Goal: Task Accomplishment & Management: Use online tool/utility

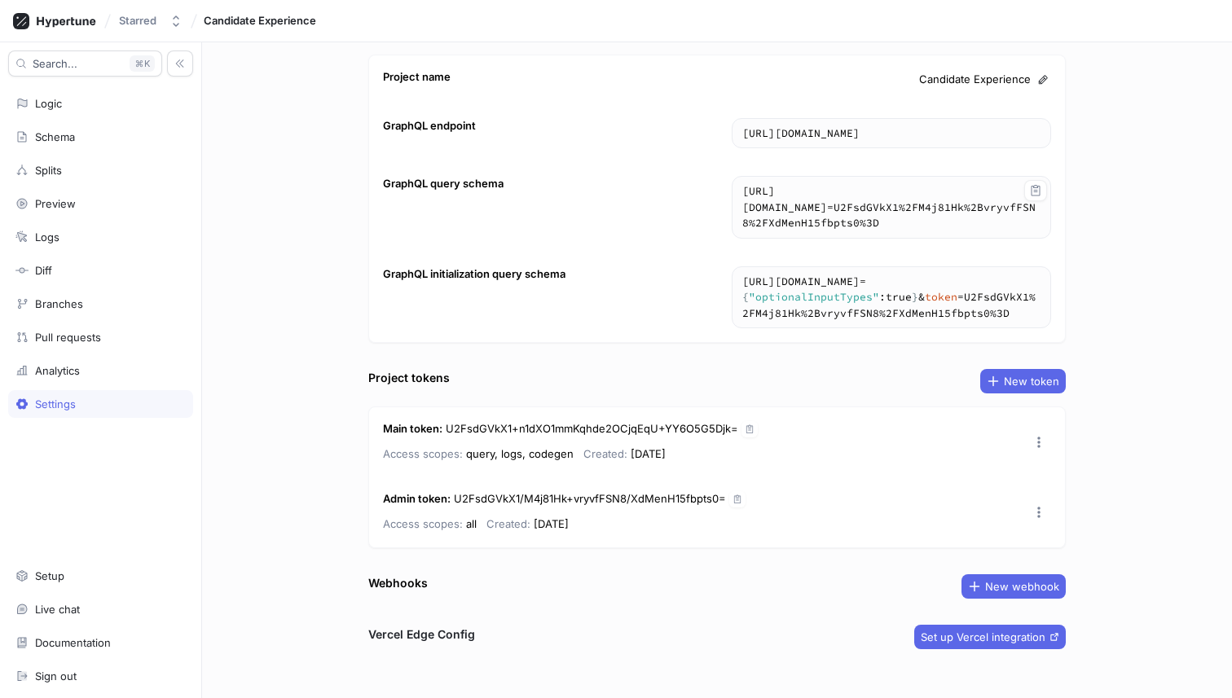
scroll to position [59, 0]
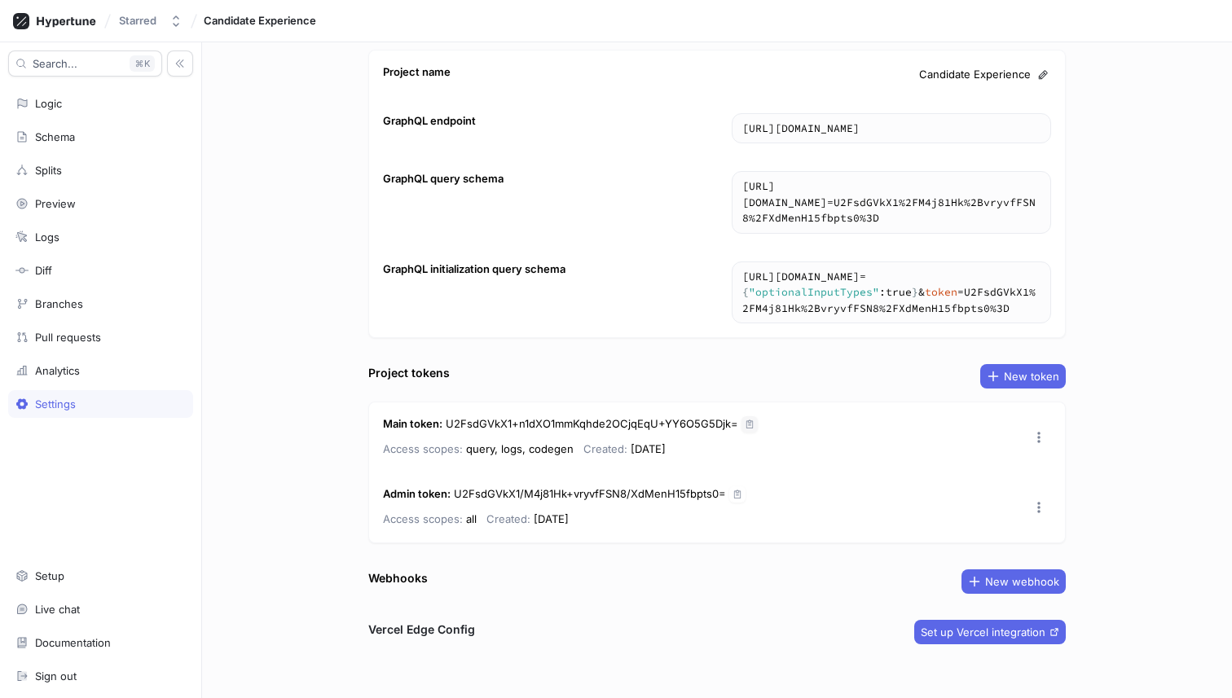
click at [745, 423] on icon "button" at bounding box center [750, 425] width 10 height 10
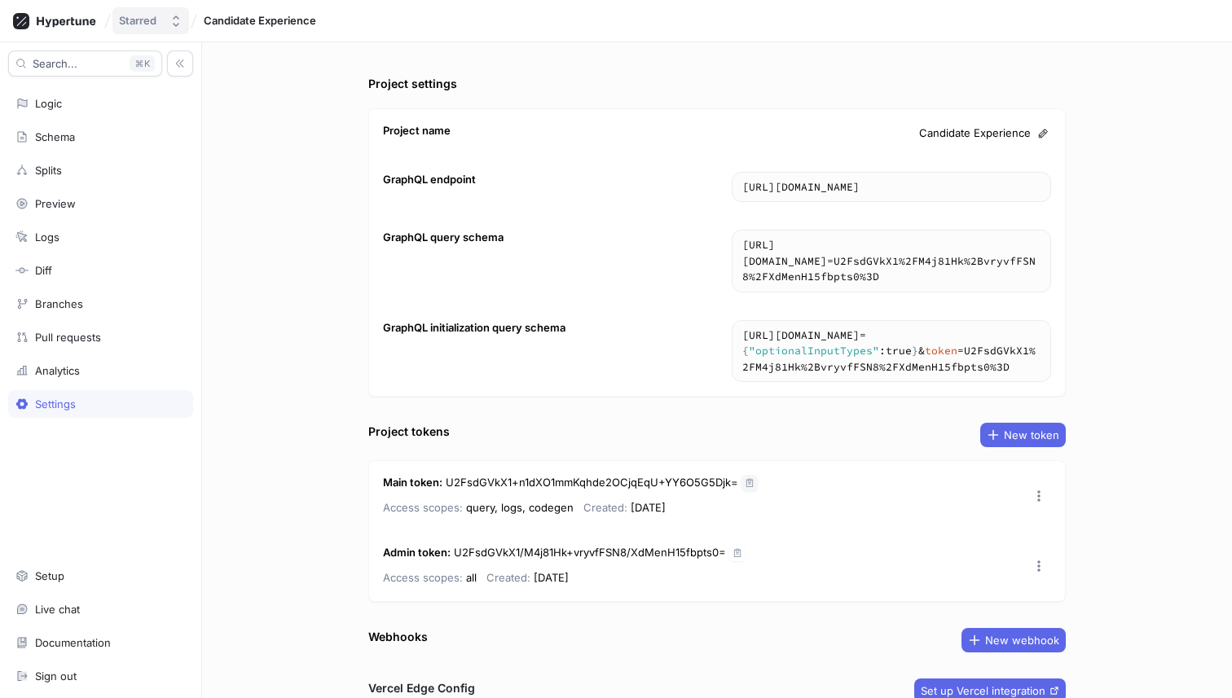
click at [124, 24] on div "Starred" at bounding box center [137, 21] width 37 height 14
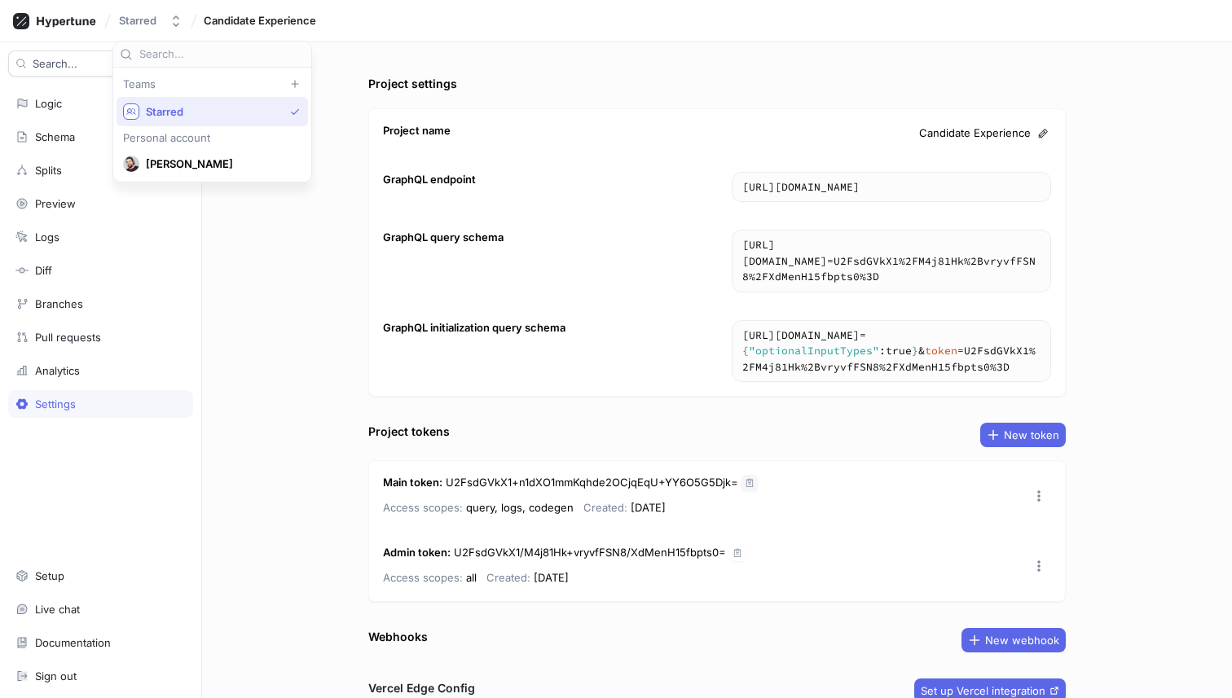
click at [329, 300] on div "Project settings Project name Candidate Experience GraphQL endpoint [URL][DOMAI…" at bounding box center [717, 370] width 1030 height 656
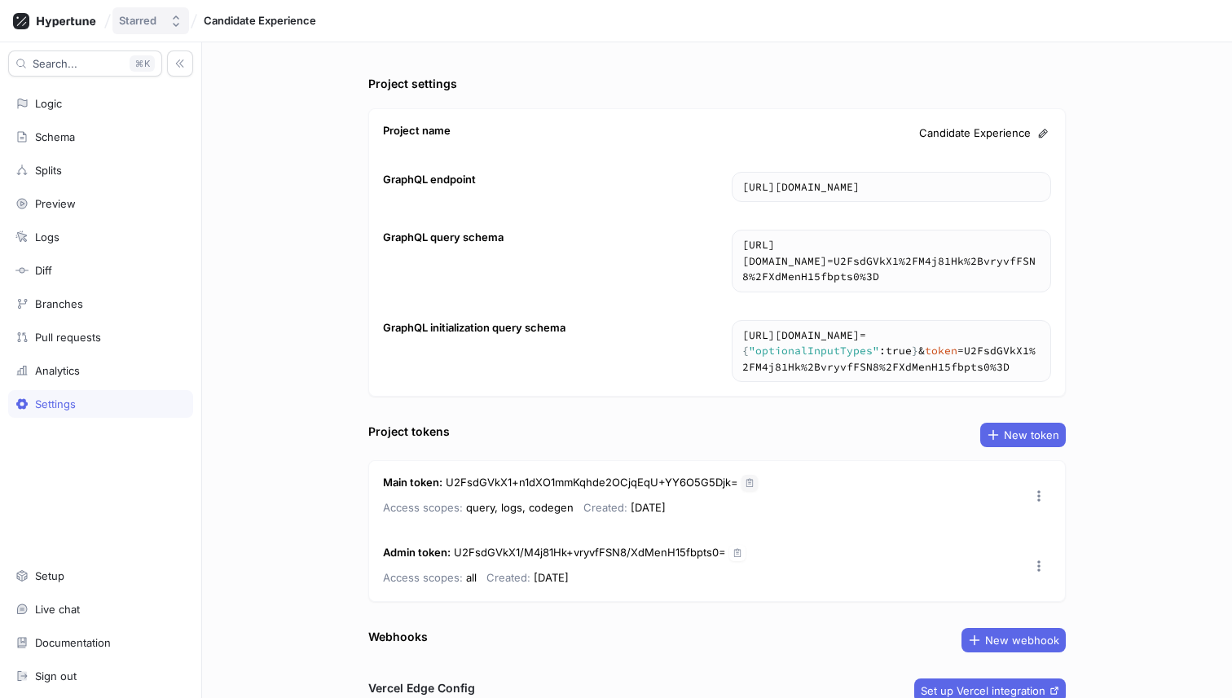
click at [142, 27] on div "Starred" at bounding box center [137, 21] width 37 height 14
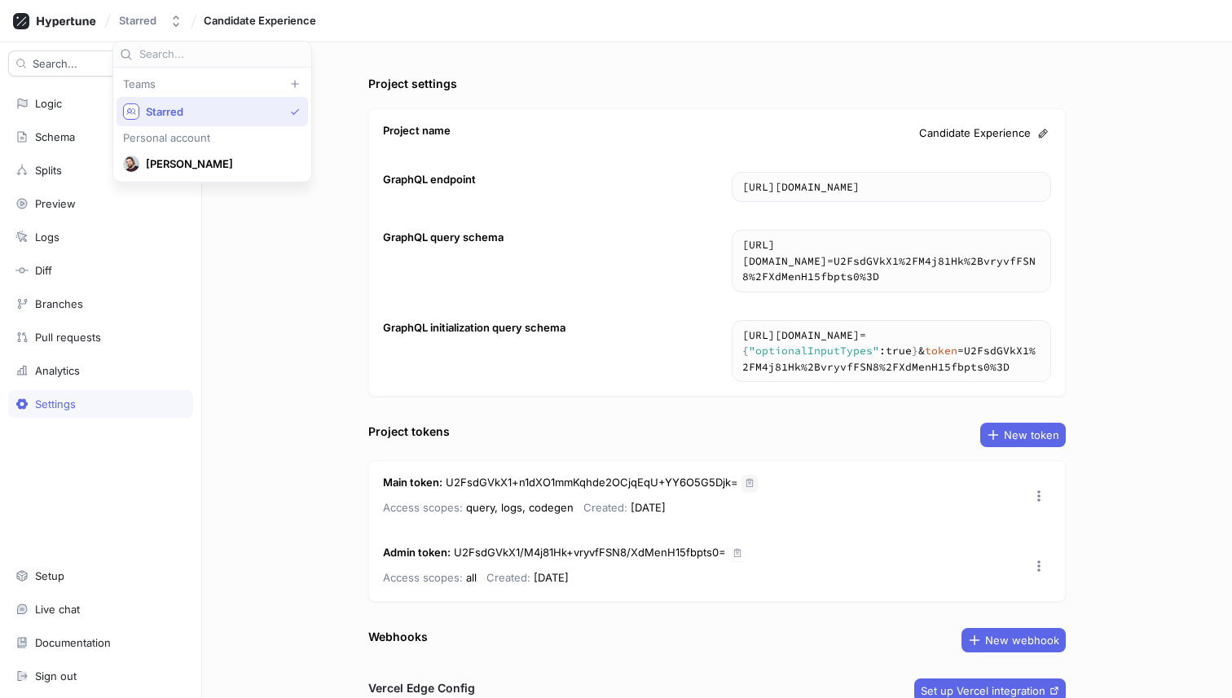
click at [262, 32] on div "Candidate Experience" at bounding box center [261, 20] width 120 height 25
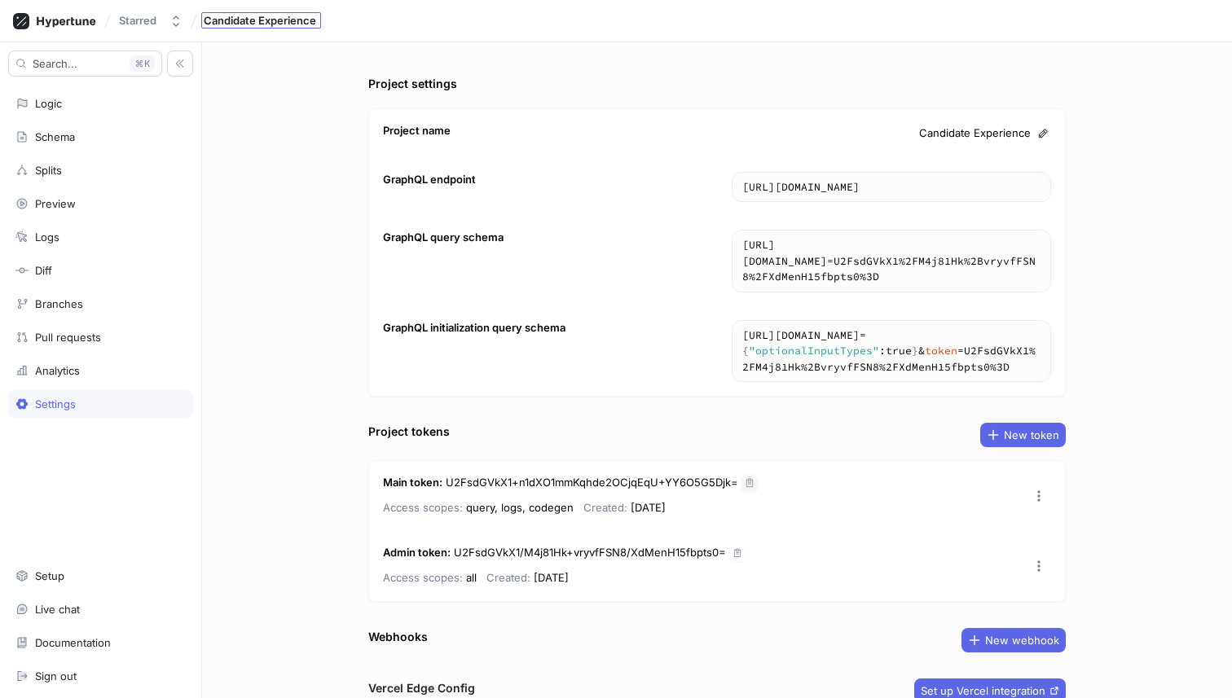
click at [270, 19] on span "Candidate Experience" at bounding box center [260, 20] width 112 height 11
click at [171, 28] on button "Starred" at bounding box center [150, 20] width 77 height 27
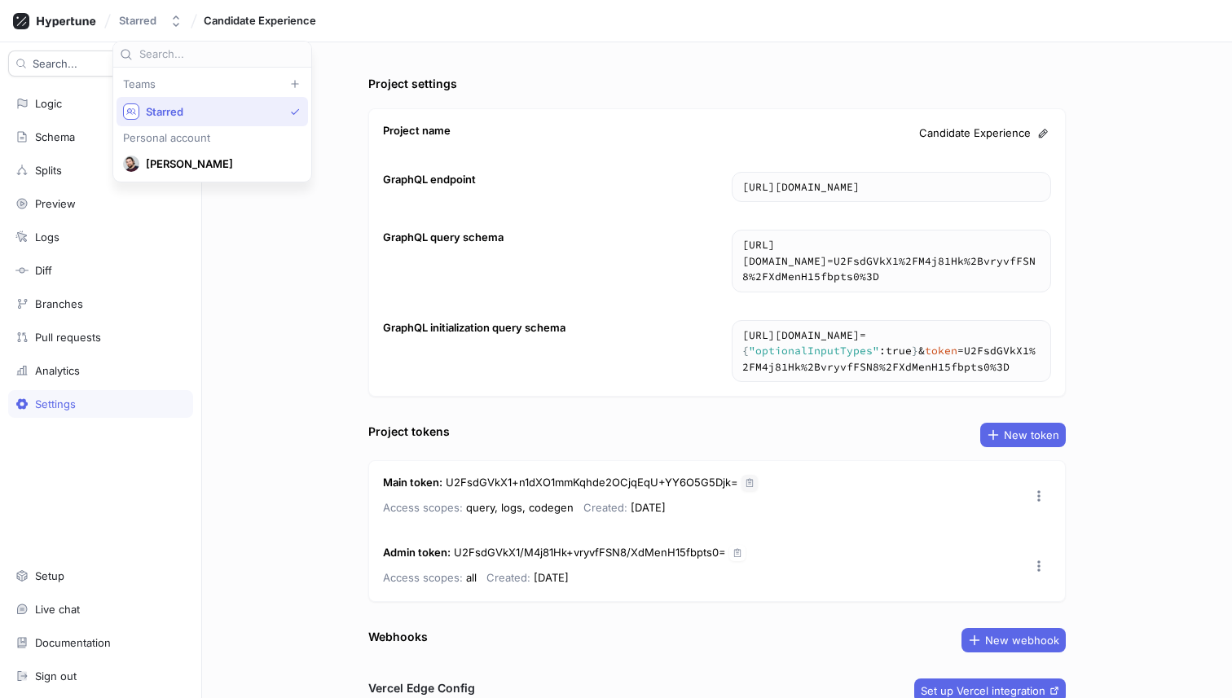
click at [202, 96] on div "Teams Starred Personal account [PERSON_NAME]" at bounding box center [211, 125] width 191 height 108
click at [197, 105] on span "Starred" at bounding box center [215, 112] width 138 height 14
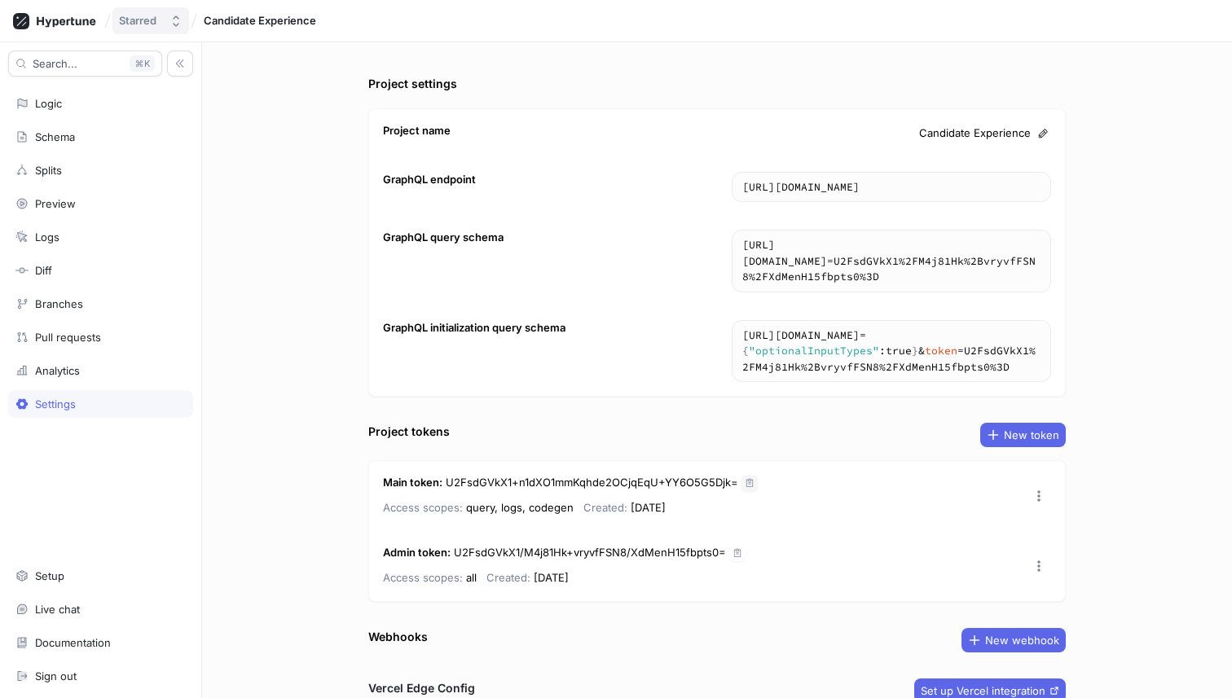
click at [168, 18] on button "Starred" at bounding box center [150, 20] width 77 height 27
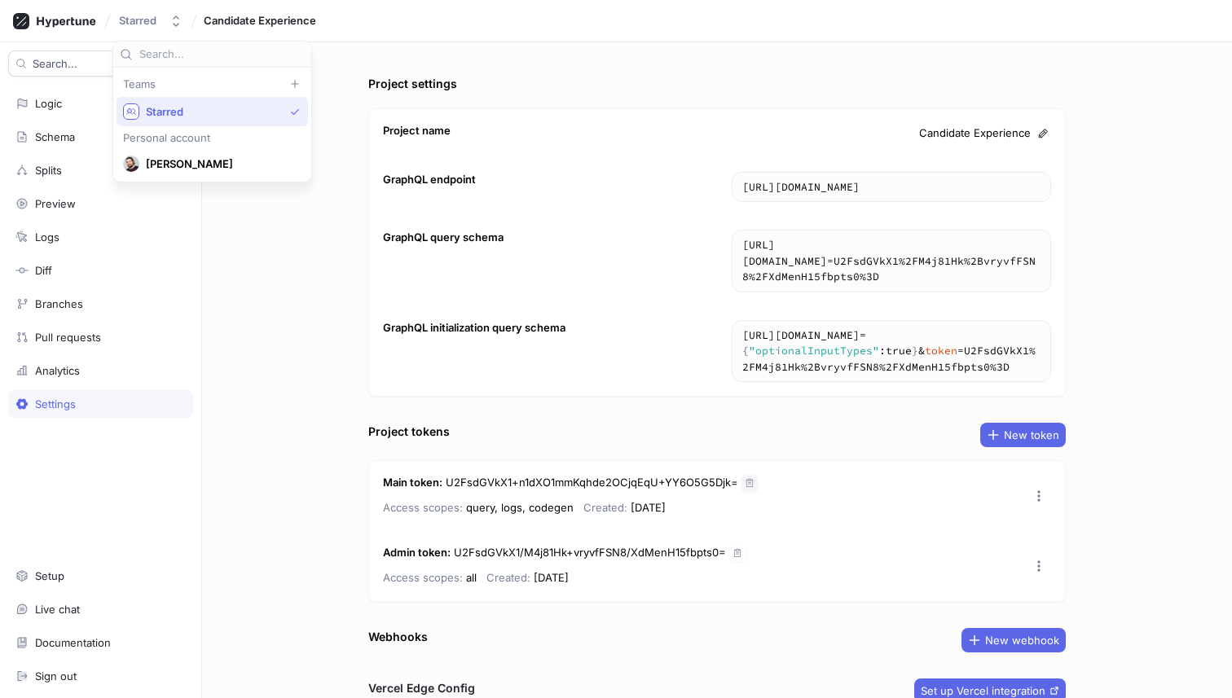
click at [162, 116] on span "Starred" at bounding box center [215, 112] width 138 height 14
click at [60, 24] on icon at bounding box center [54, 21] width 83 height 16
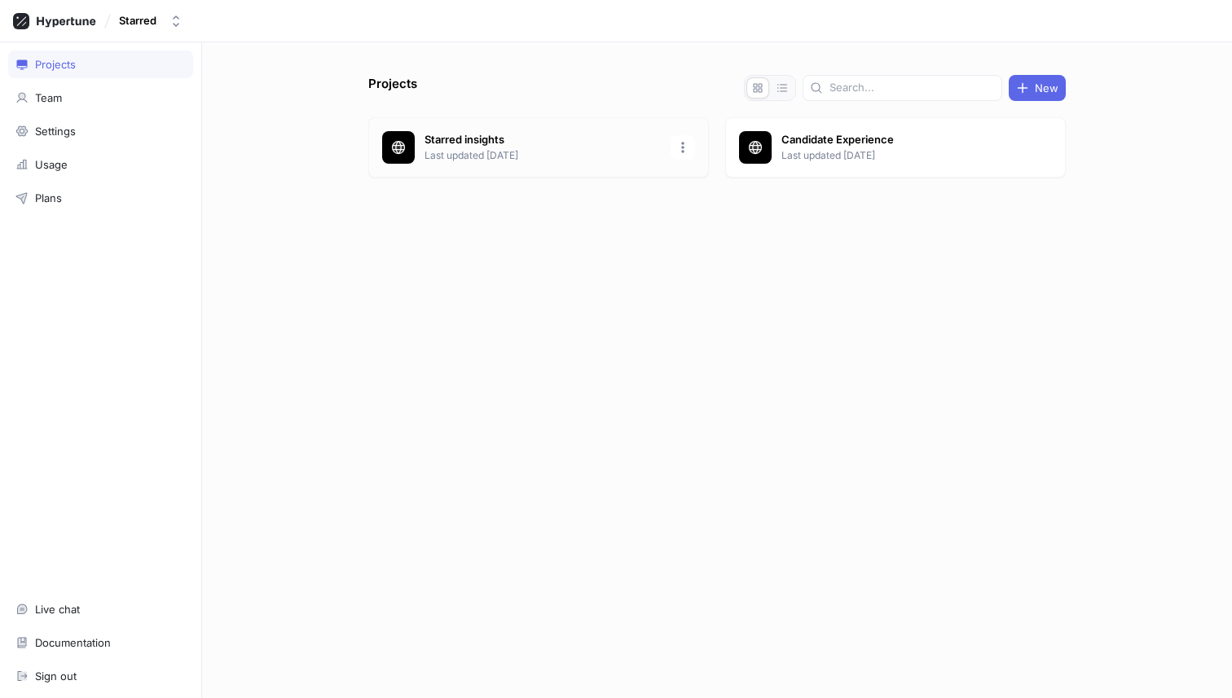
click at [574, 143] on p "Starred insights" at bounding box center [542, 140] width 236 height 16
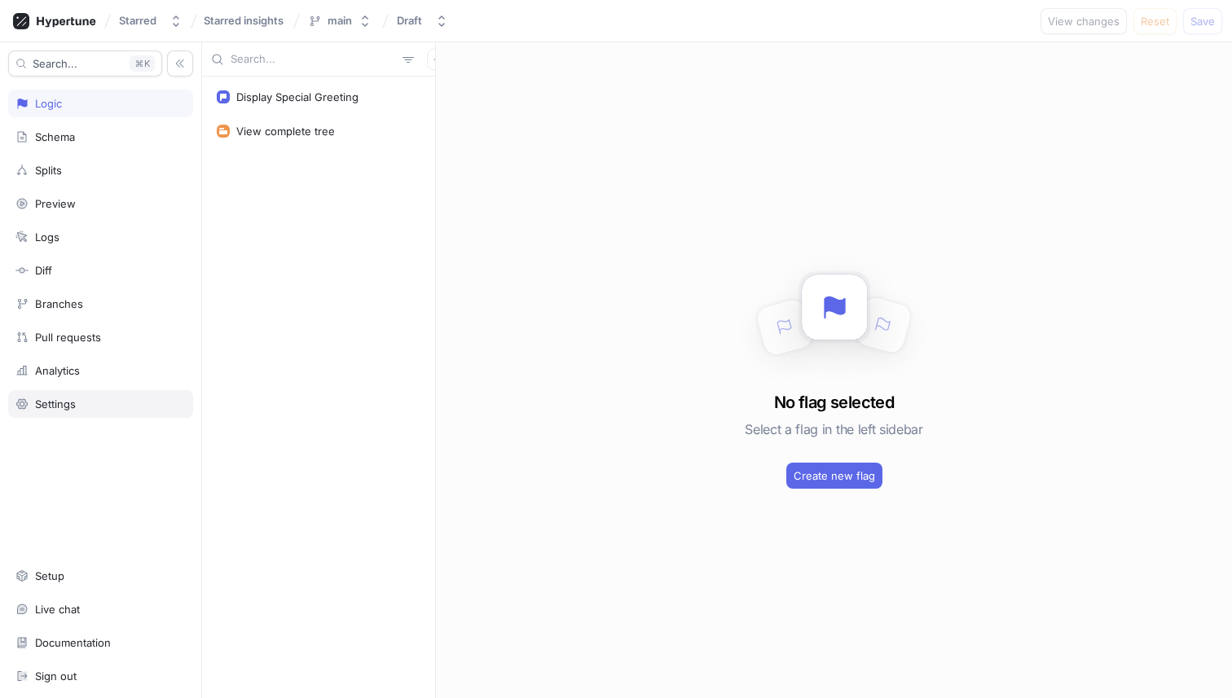
click at [171, 395] on div "Settings" at bounding box center [100, 404] width 185 height 28
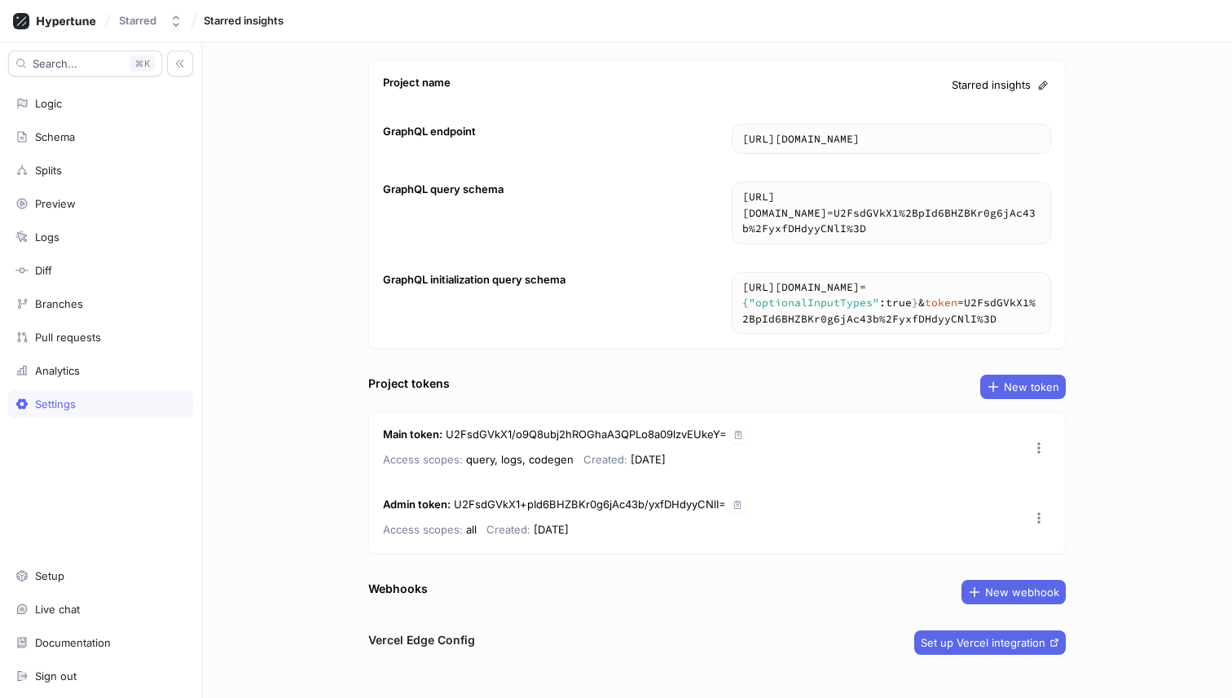
scroll to position [52, 0]
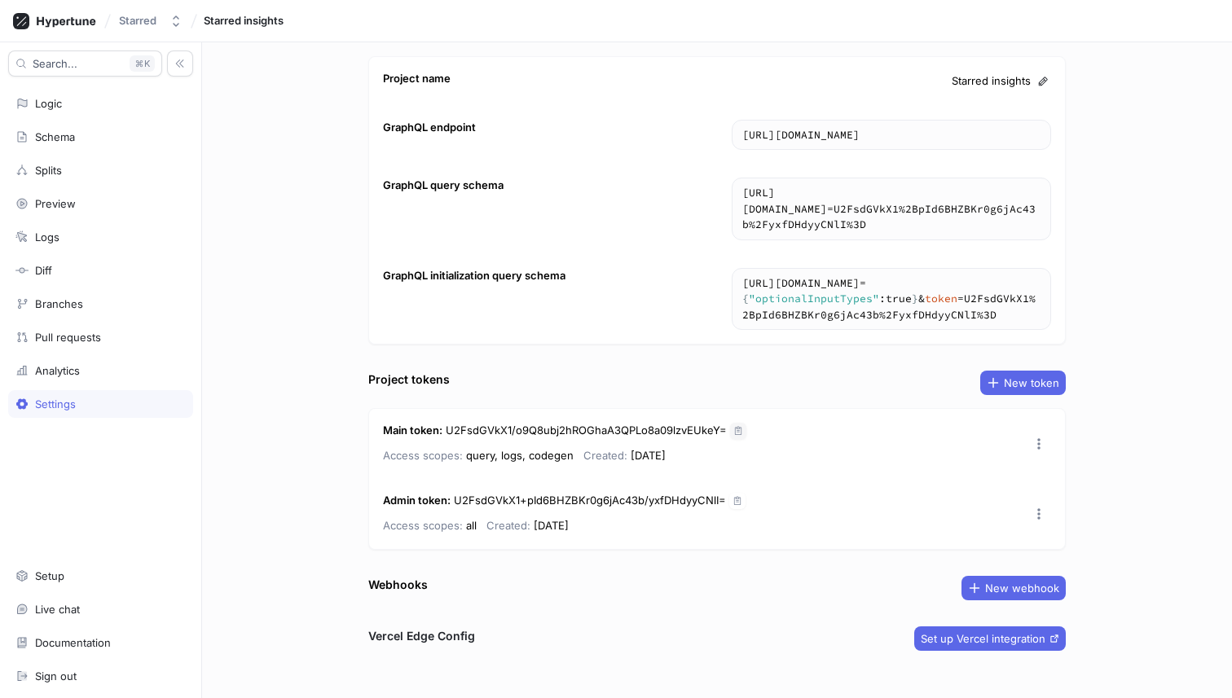
click at [737, 428] on icon "button" at bounding box center [738, 431] width 10 height 10
click at [93, 106] on div "Logic" at bounding box center [100, 103] width 170 height 13
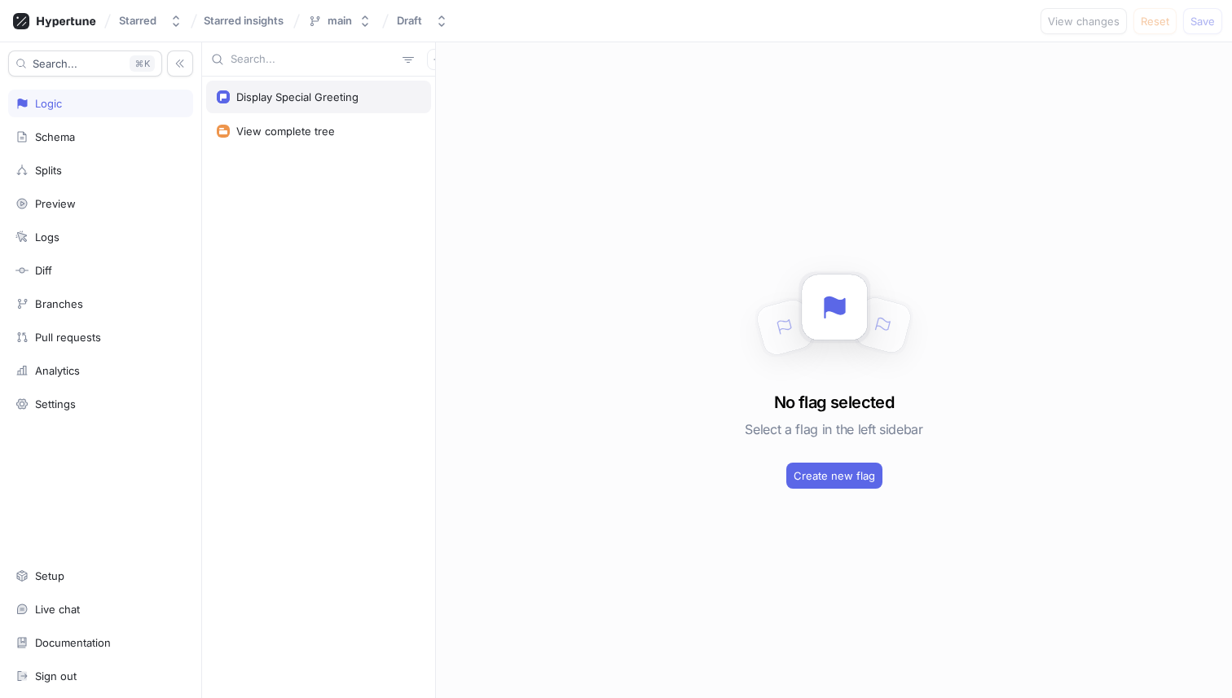
click at [297, 94] on div "Display Special Greeting" at bounding box center [297, 96] width 122 height 13
type textarea "x"
